Goal: Find specific page/section: Find specific page/section

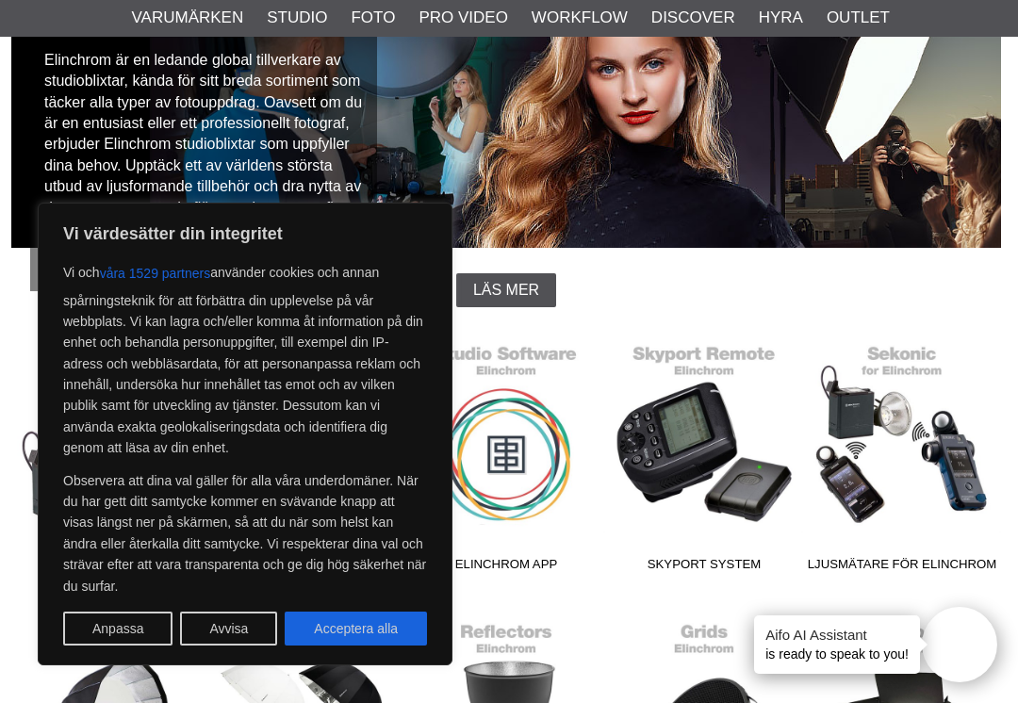
scroll to position [218, 3]
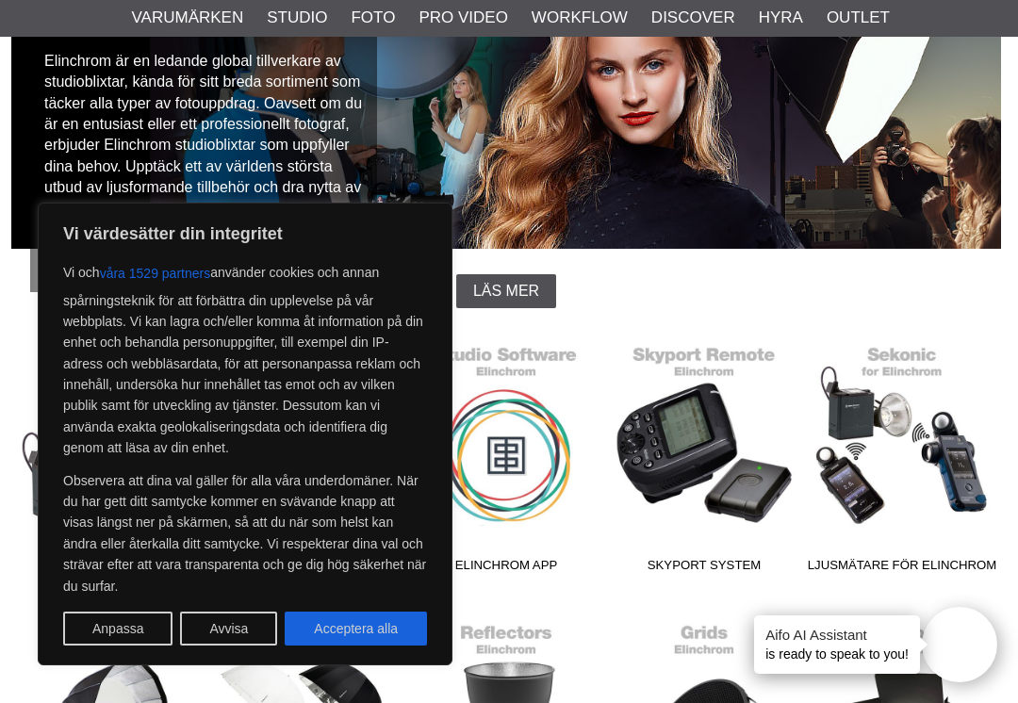
click at [571, 345] on link "Elinchrom App" at bounding box center [506, 454] width 198 height 255
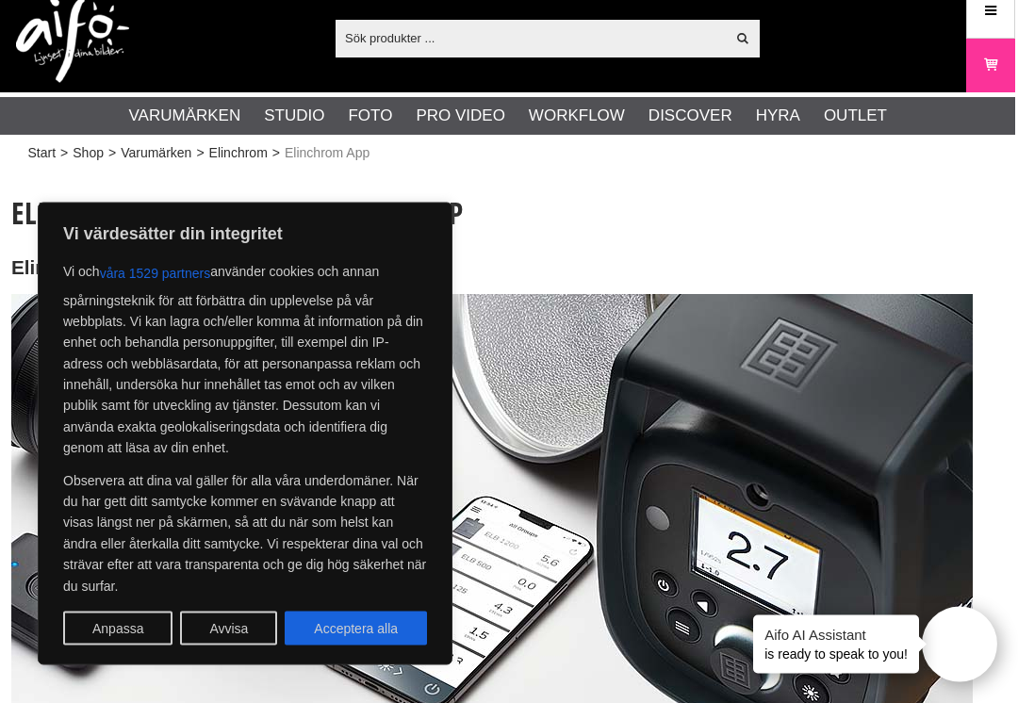
scroll to position [16, 3]
click at [48, 156] on link "Start" at bounding box center [42, 153] width 28 height 20
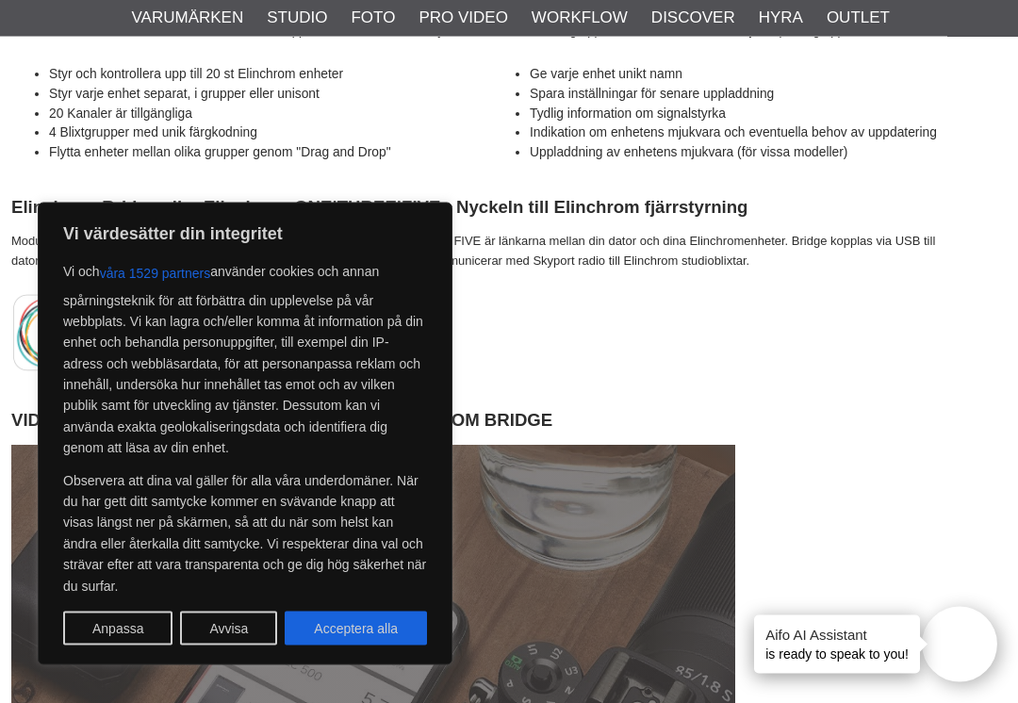
scroll to position [2008, 3]
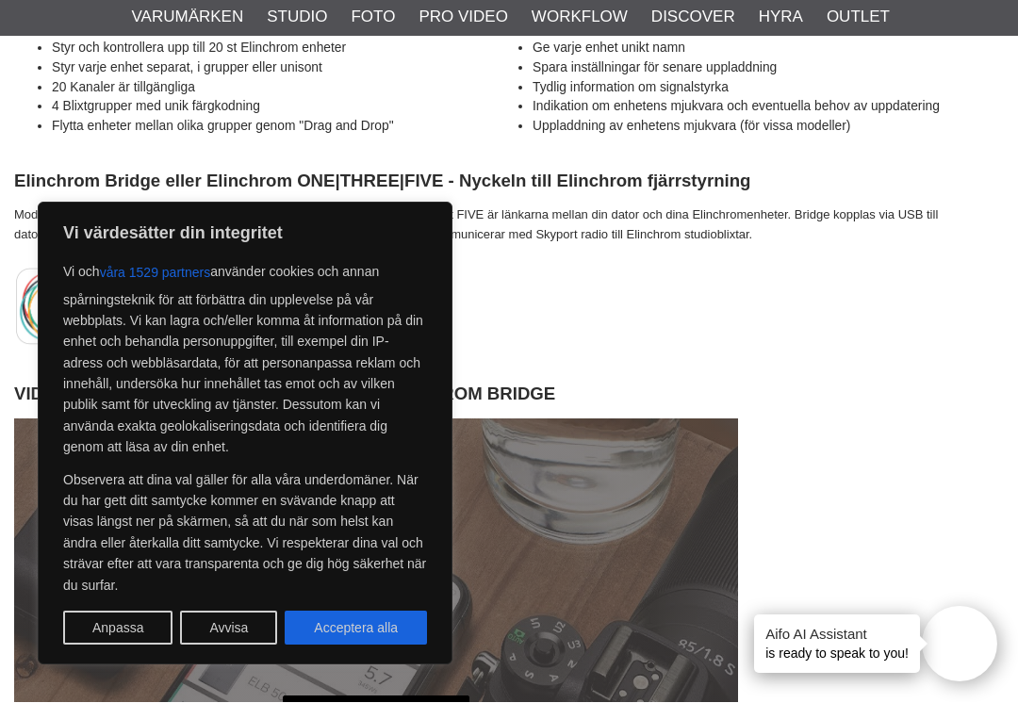
scroll to position [2032, 0]
